Goal: Information Seeking & Learning: Learn about a topic

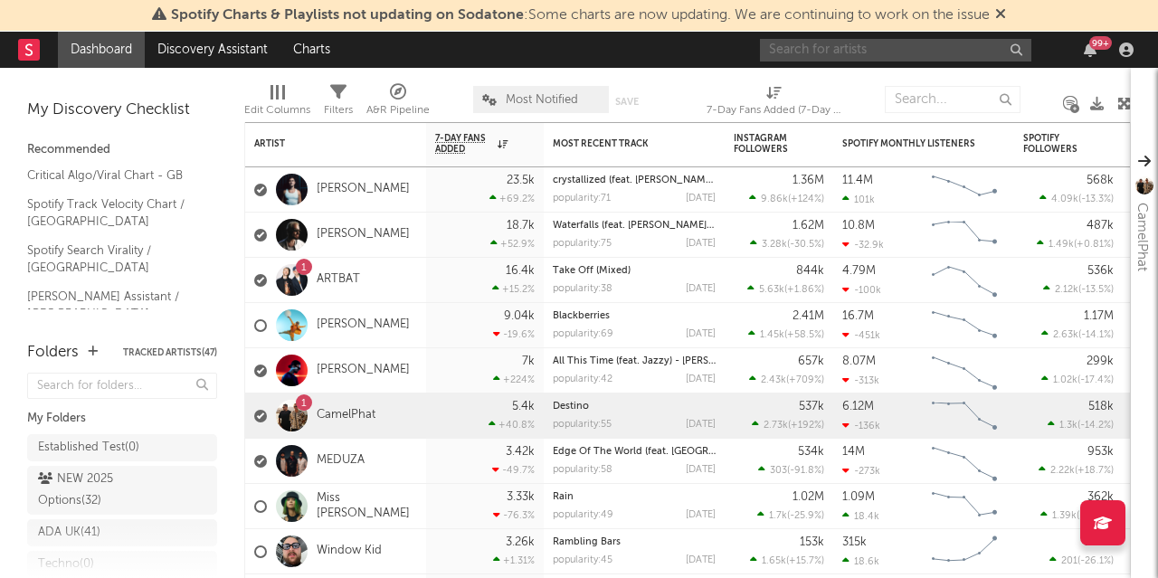
click at [852, 59] on input "text" at bounding box center [895, 50] width 271 height 23
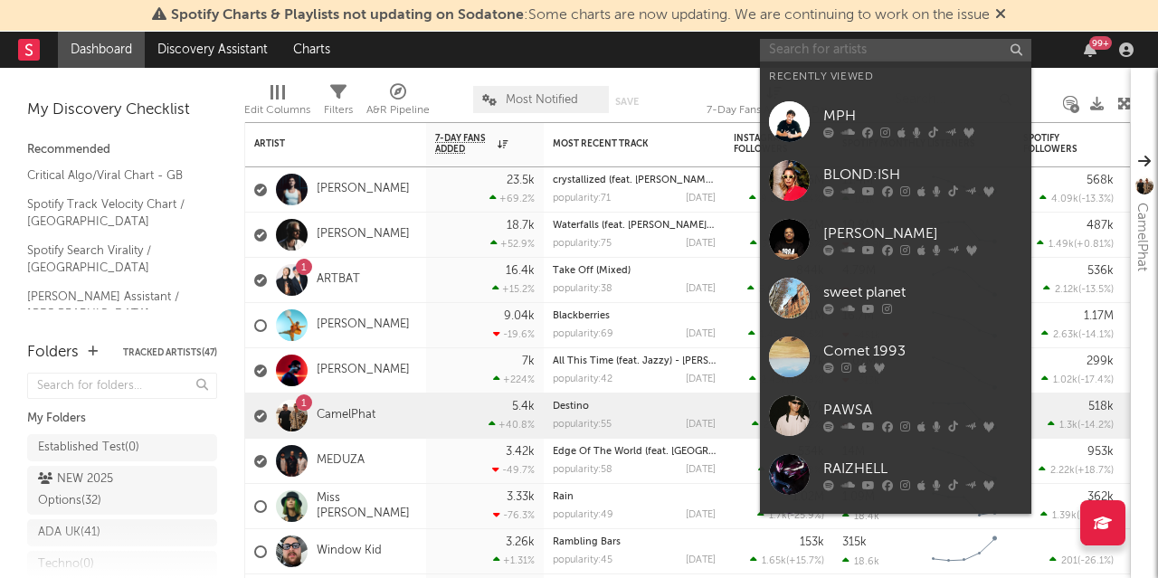
type input "o"
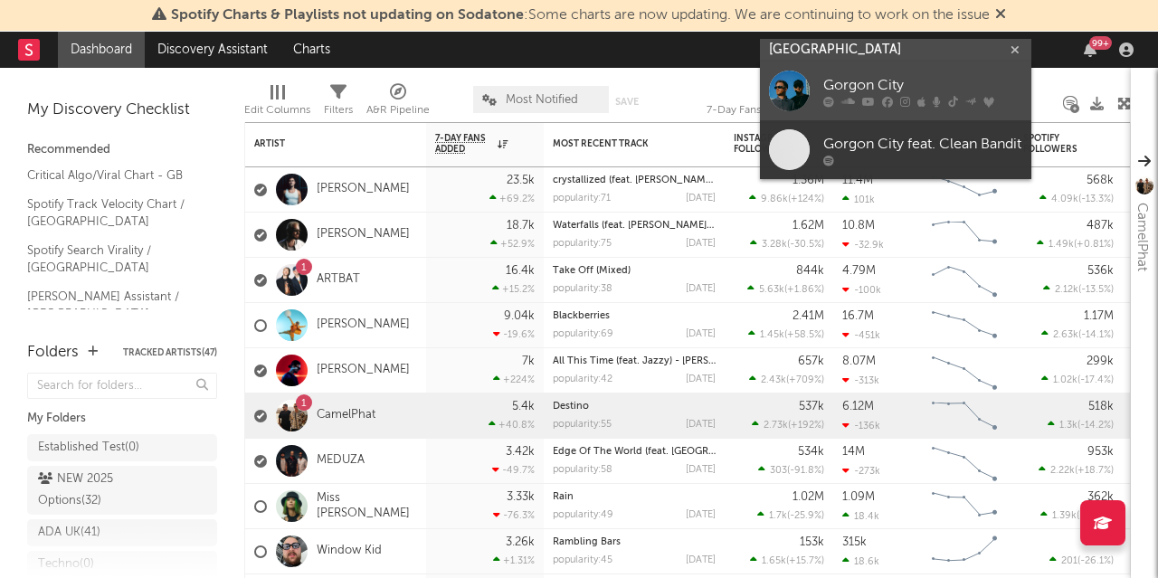
type input "[GEOGRAPHIC_DATA]"
click at [851, 85] on div "Gorgon City" at bounding box center [923, 86] width 199 height 22
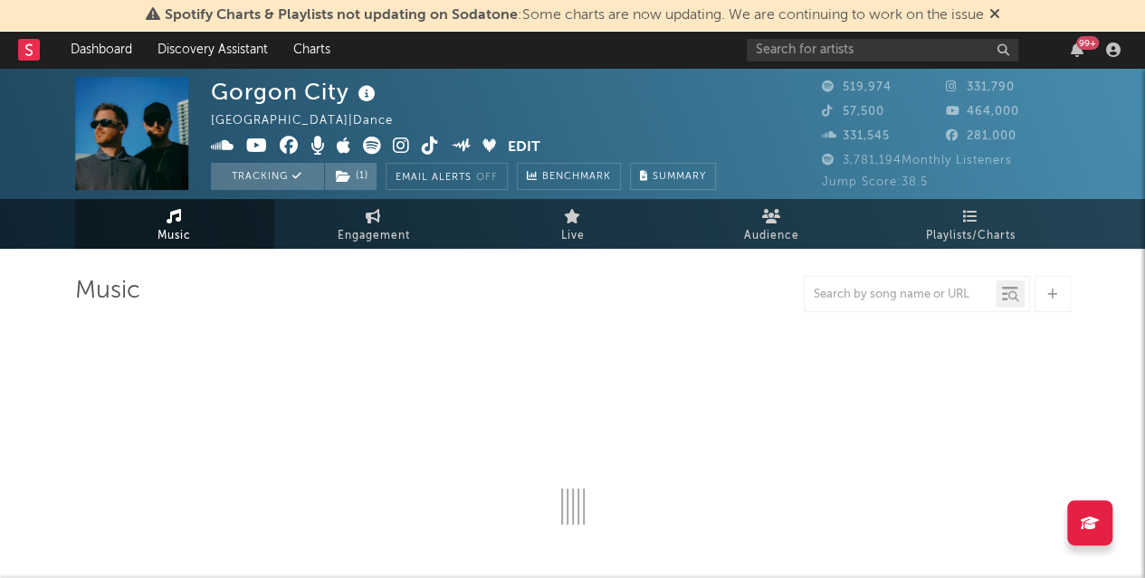
select select "6m"
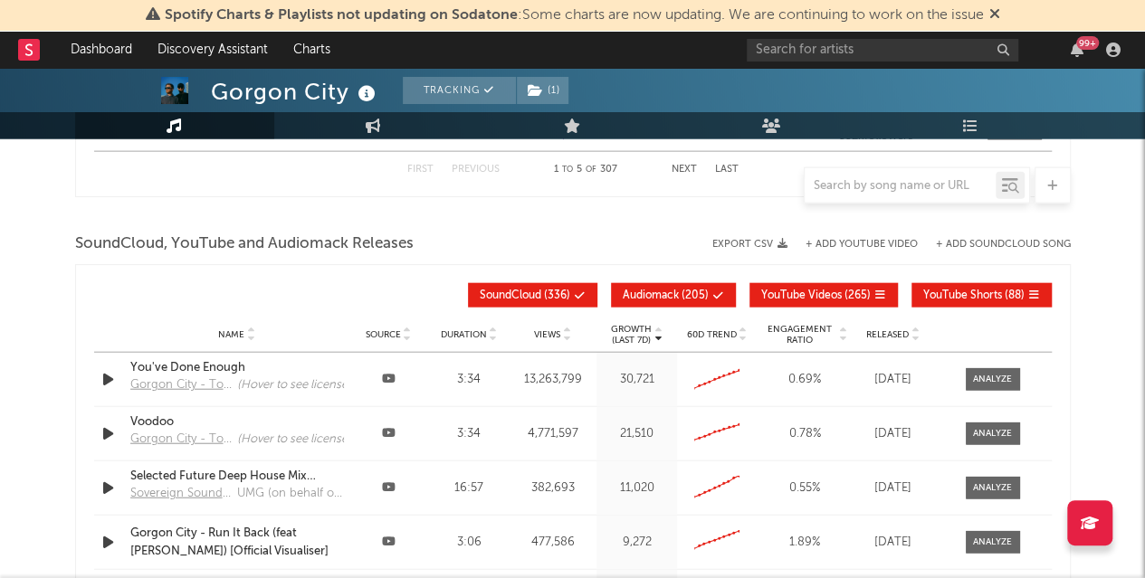
scroll to position [1996, 0]
